Goal: Information Seeking & Learning: Learn about a topic

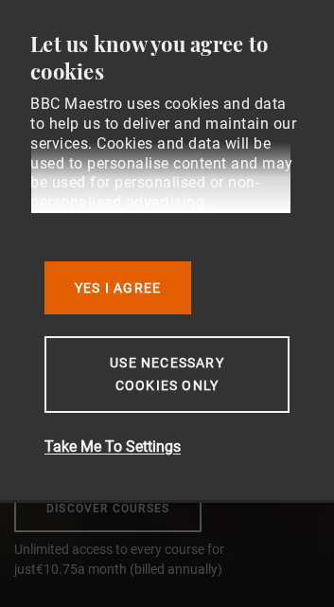
click at [175, 314] on button "Yes I Agree" at bounding box center [118, 287] width 147 height 53
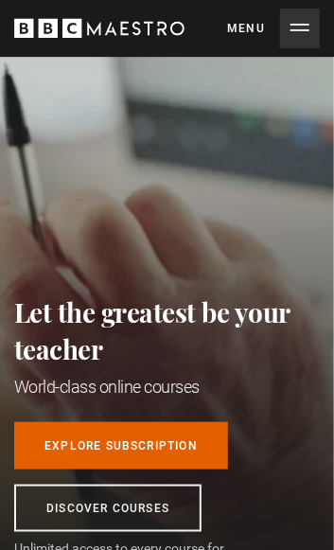
scroll to position [0, 230]
click at [299, 33] on button "Menu Close" at bounding box center [273, 29] width 93 height 40
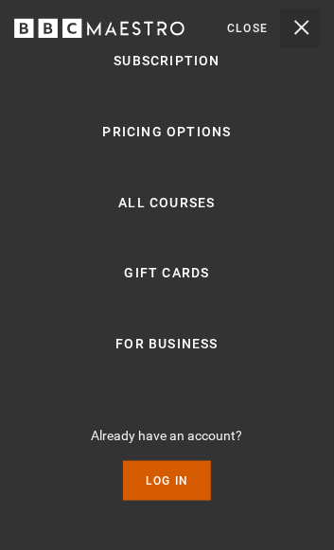
click at [188, 501] on link "Log In" at bounding box center [167, 481] width 88 height 40
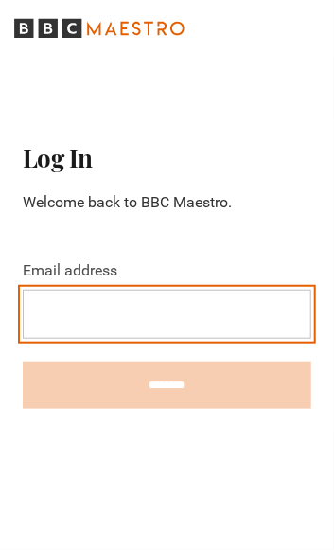
click at [58, 324] on input "Email address" at bounding box center [167, 314] width 289 height 49
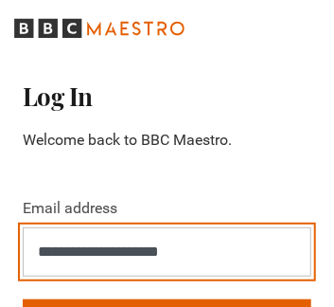
type input "**********"
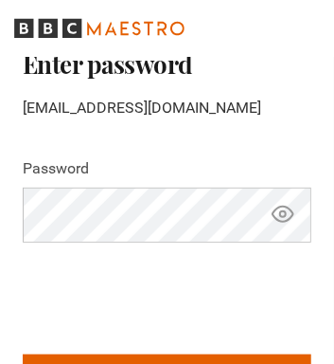
click at [275, 225] on icon "Show password" at bounding box center [283, 214] width 23 height 23
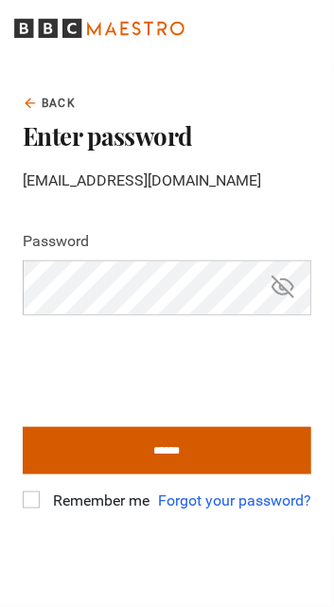
click at [283, 439] on input "******" at bounding box center [167, 450] width 289 height 47
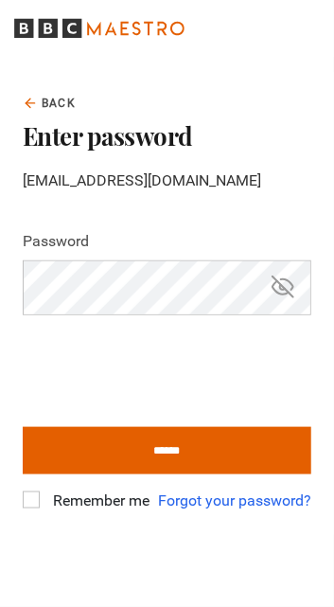
type input "**********"
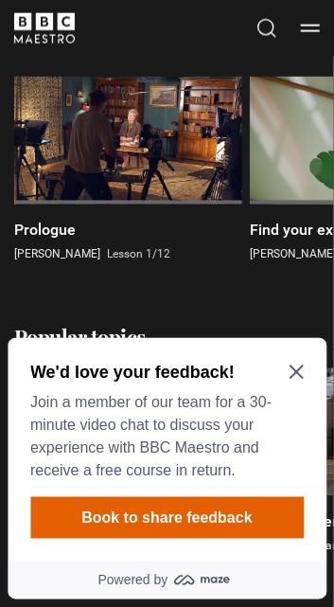
scroll to position [438, 0]
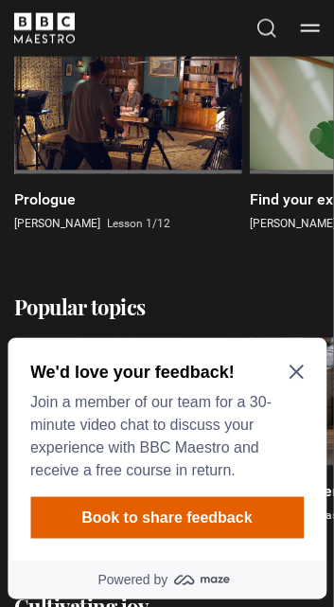
click at [292, 364] on icon "Close Maze Prompt" at bounding box center [296, 371] width 15 height 15
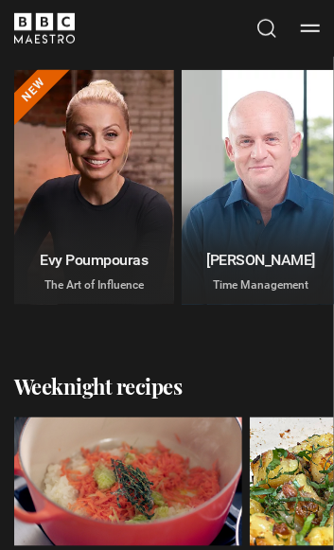
scroll to position [1293, 0]
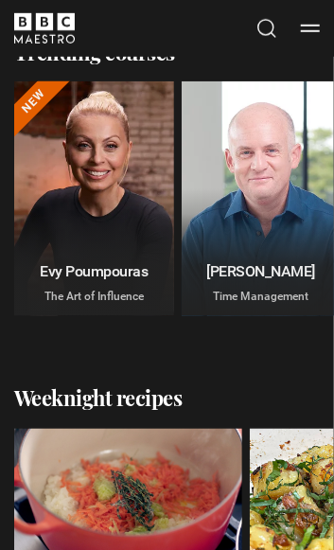
click at [303, 30] on button "Menu" at bounding box center [310, 28] width 19 height 19
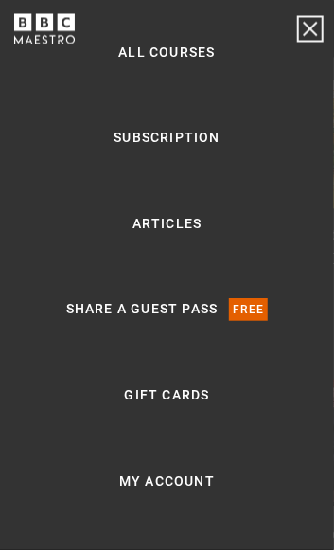
scroll to position [1639, 0]
click at [214, 45] on link "All Courses" at bounding box center [166, 53] width 97 height 23
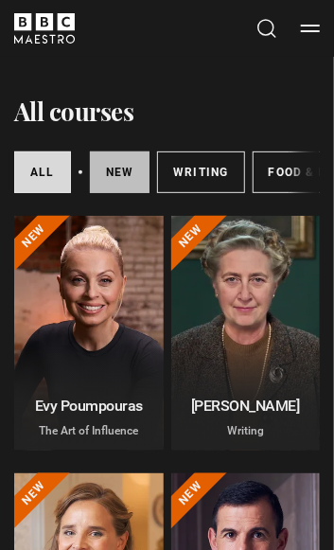
click at [134, 183] on link "New courses" at bounding box center [120, 173] width 61 height 42
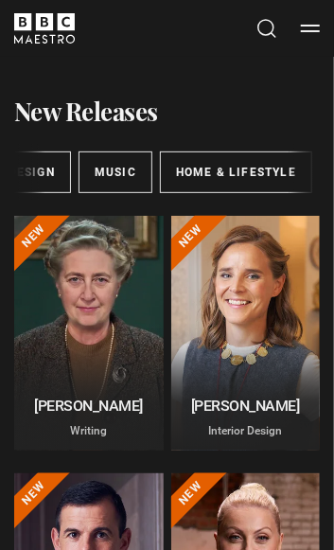
scroll to position [0, 842]
click at [70, 178] on link "Art & Design" at bounding box center [10, 173] width 120 height 42
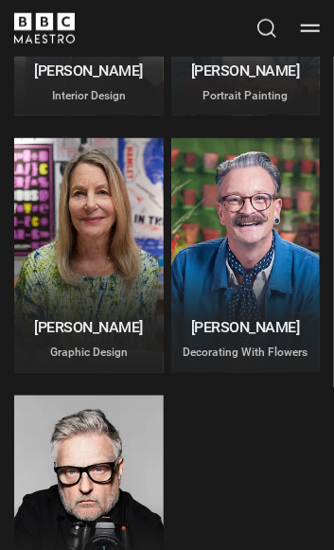
scroll to position [331, 0]
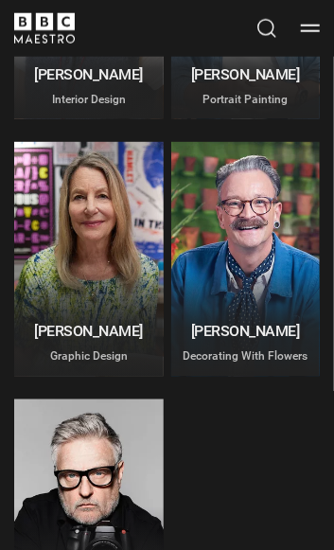
click at [116, 297] on div at bounding box center [89, 259] width 150 height 235
click at [114, 273] on div at bounding box center [89, 259] width 150 height 235
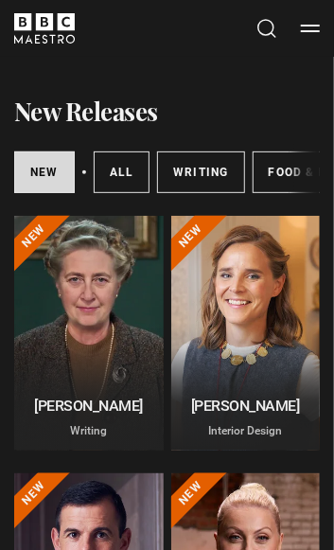
click at [107, 338] on div at bounding box center [89, 333] width 150 height 235
click at [97, 439] on p "Writing" at bounding box center [89, 430] width 127 height 17
click at [56, 251] on div at bounding box center [89, 333] width 150 height 235
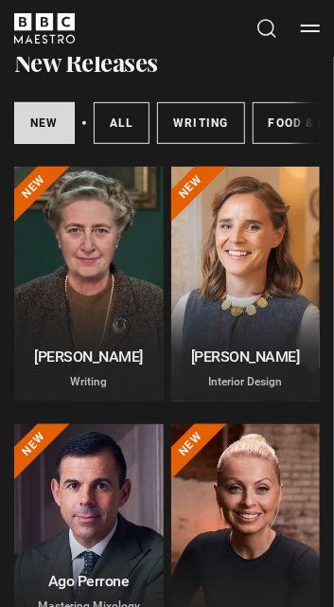
scroll to position [53, 0]
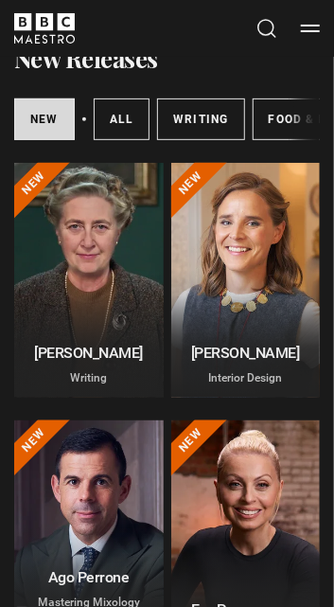
click at [111, 298] on div at bounding box center [89, 280] width 150 height 235
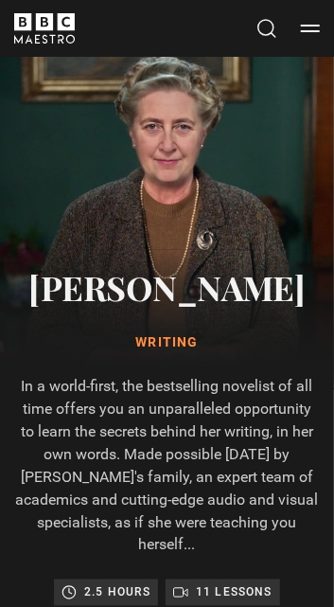
scroll to position [13, 0]
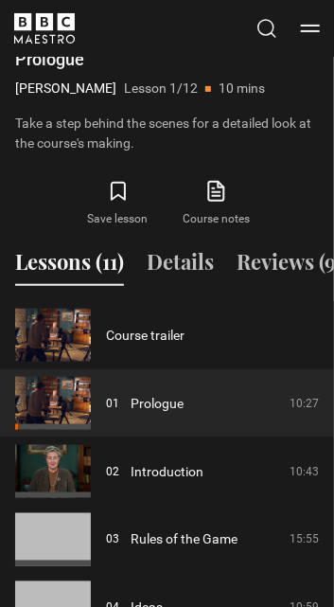
scroll to position [1140, 0]
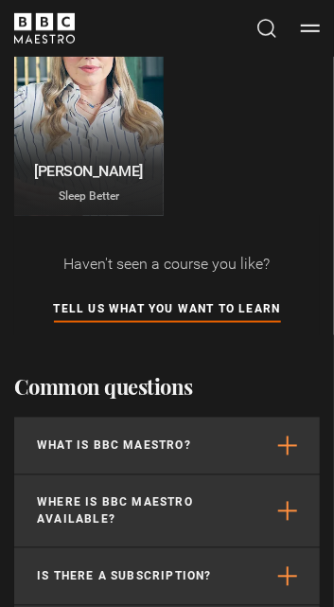
scroll to position [1267, 0]
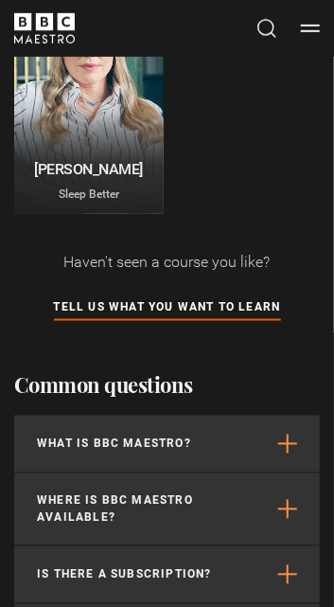
click at [95, 160] on h2 "[PERSON_NAME]" at bounding box center [89, 169] width 127 height 18
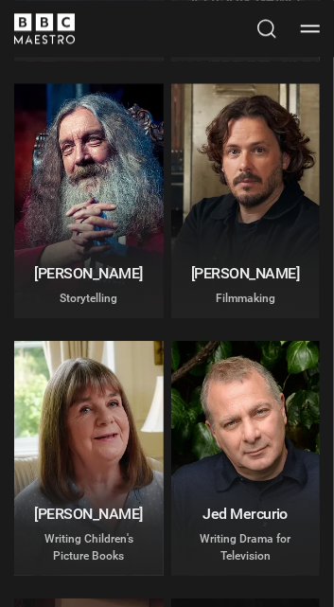
scroll to position [3997, 0]
